Goal: Information Seeking & Learning: Learn about a topic

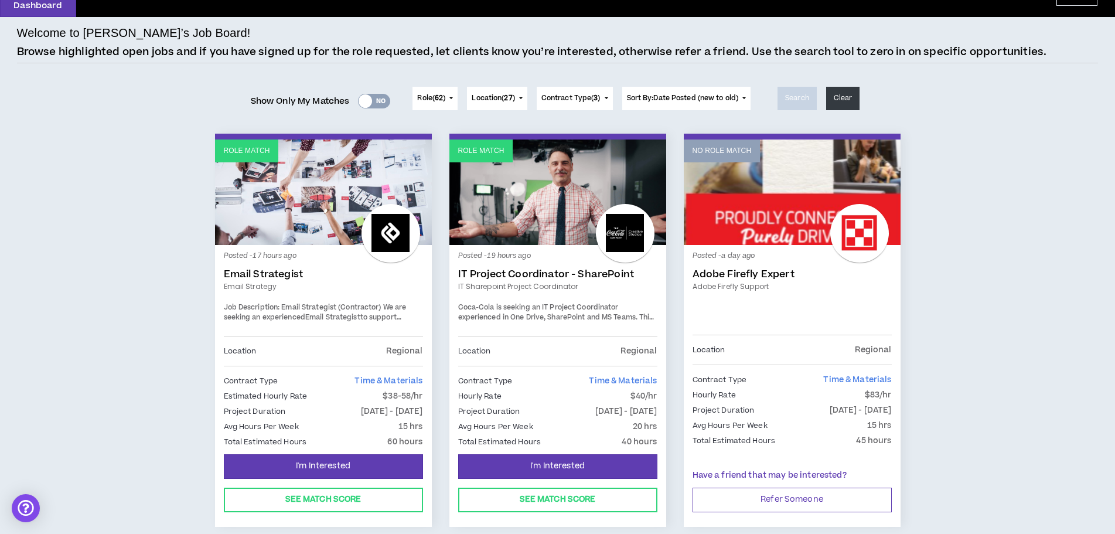
scroll to position [117, 0]
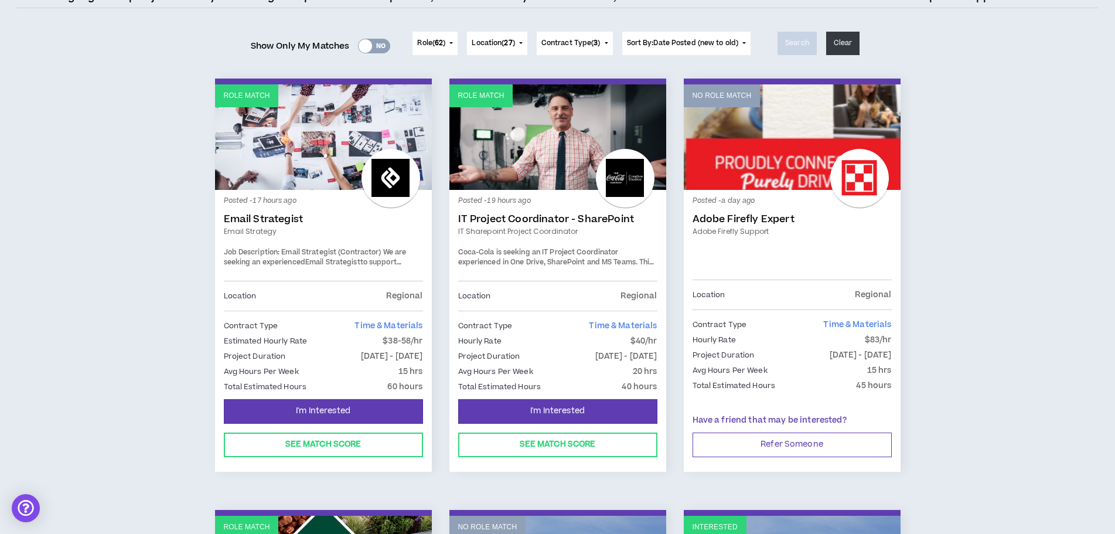
click at [515, 220] on link "IT Project Coordinator - SharePoint" at bounding box center [557, 219] width 199 height 12
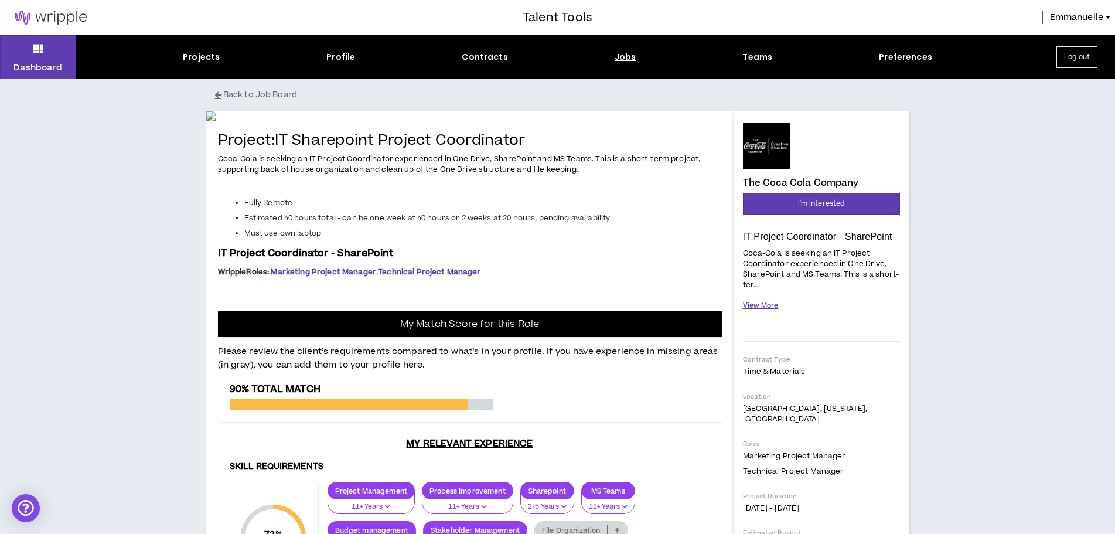
click at [747, 306] on button "View More" at bounding box center [761, 305] width 36 height 21
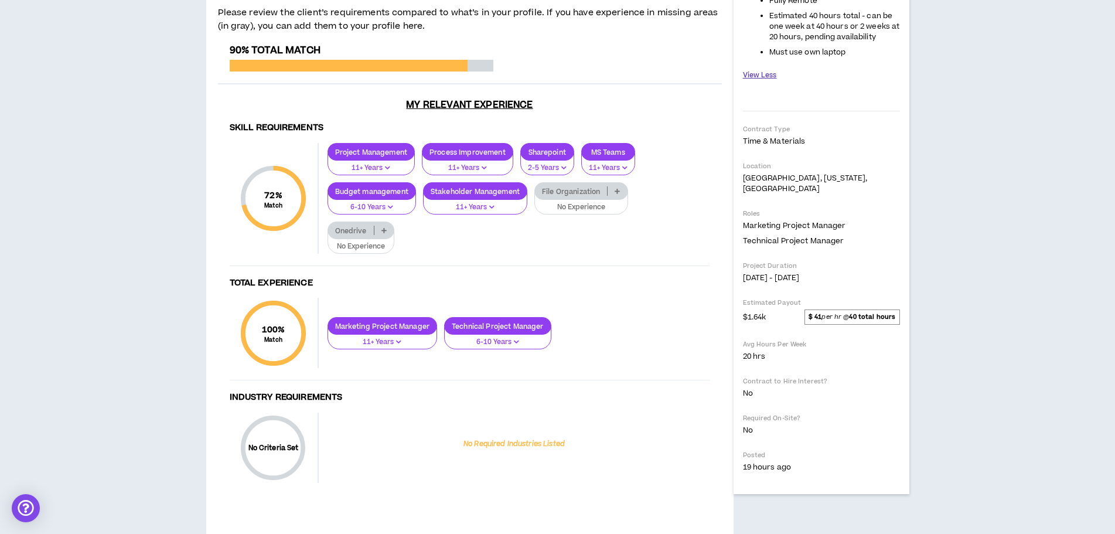
scroll to position [469, 0]
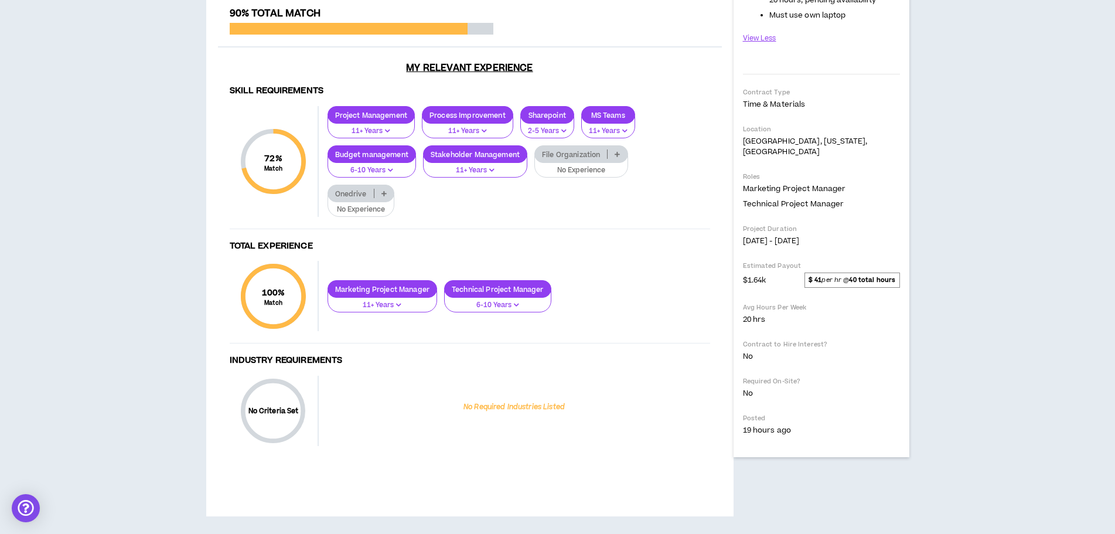
click at [575, 163] on div "File Organization" at bounding box center [581, 154] width 94 height 18
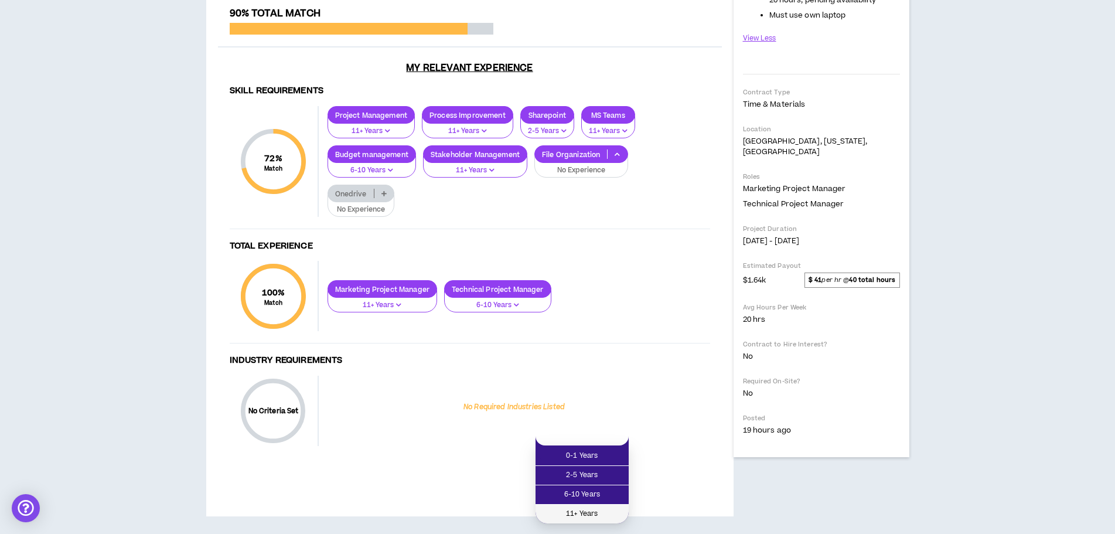
click at [572, 507] on span "11+ Years" at bounding box center [582, 513] width 79 height 13
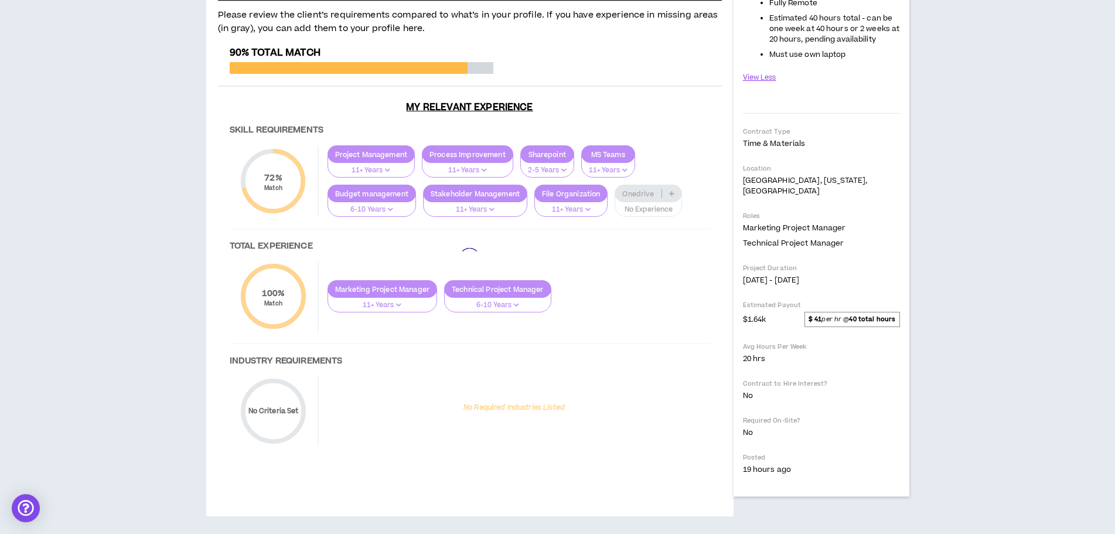
click at [638, 362] on div at bounding box center [470, 258] width 504 height 422
click at [638, 358] on div at bounding box center [470, 258] width 504 height 422
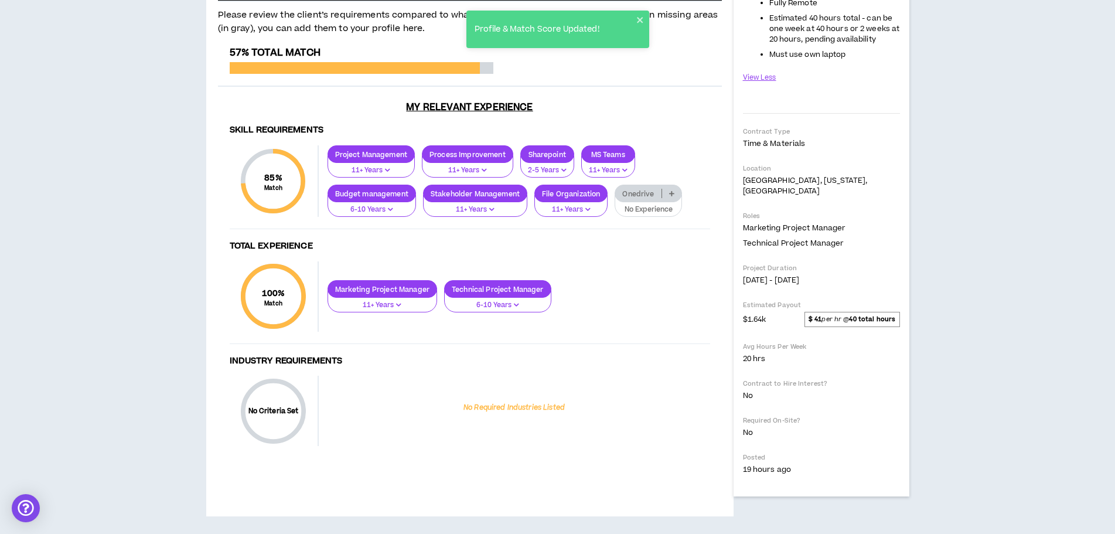
click at [638, 215] on p "No Experience" at bounding box center [648, 210] width 52 height 11
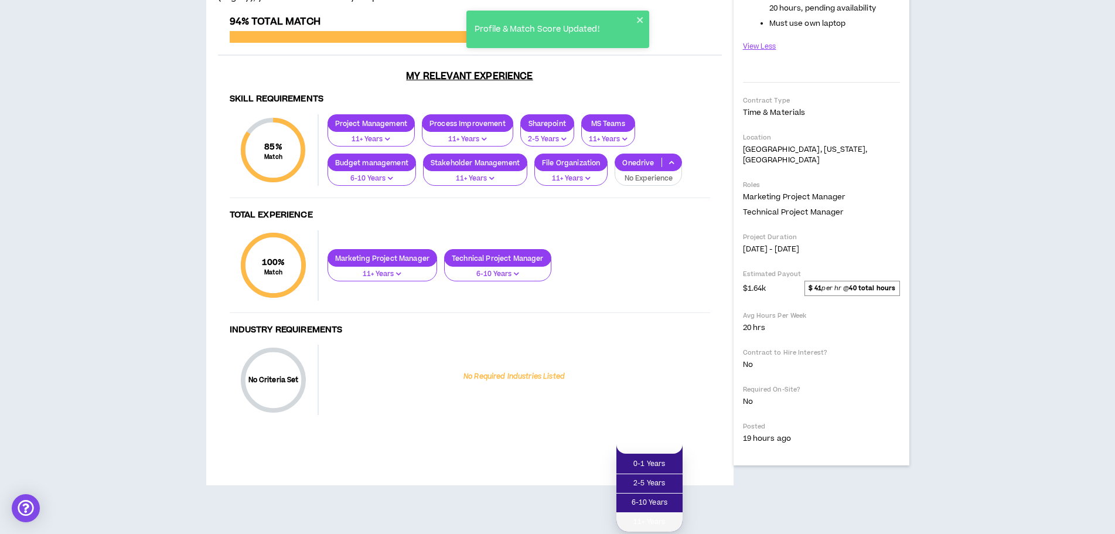
click at [640, 516] on span "11+ Years" at bounding box center [649, 522] width 52 height 13
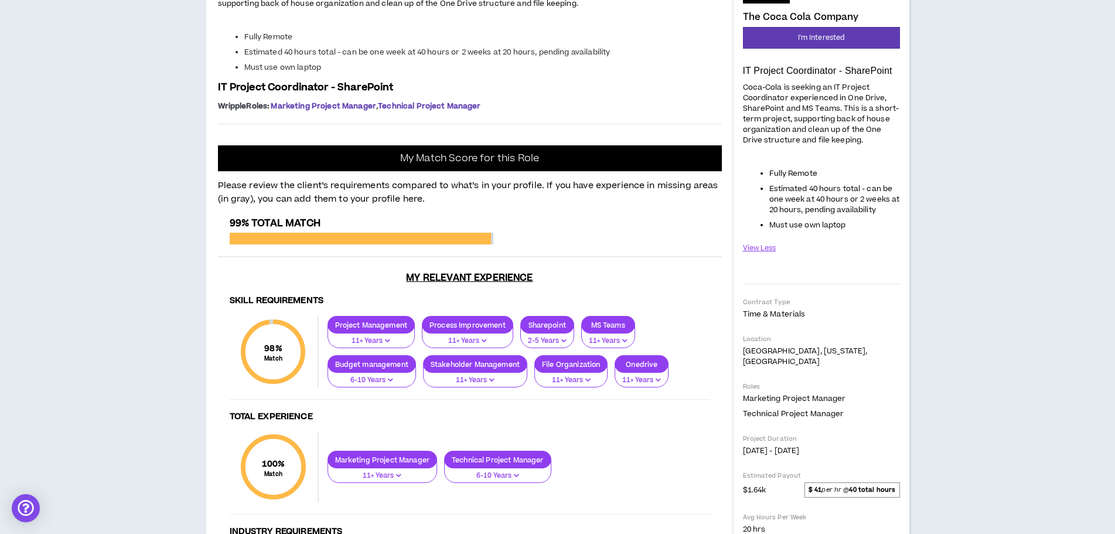
scroll to position [0, 0]
